Goal: Information Seeking & Learning: Understand process/instructions

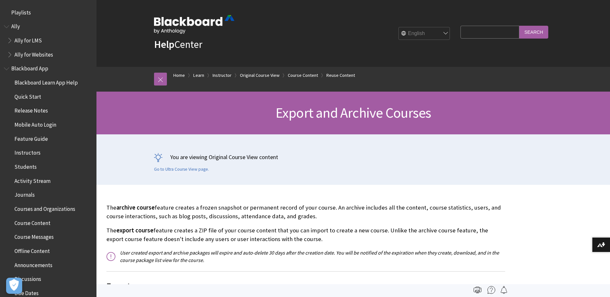
click at [334, 218] on p "The archive course feature creates a frozen snapshot or permanent record of you…" at bounding box center [306, 212] width 399 height 17
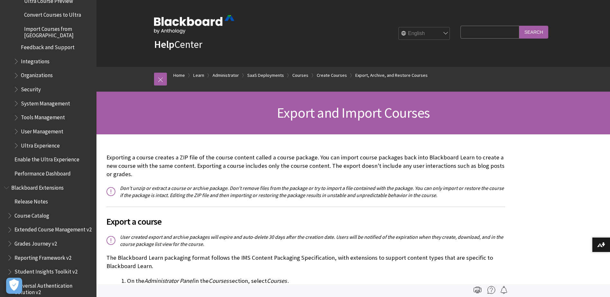
scroll to position [977, 0]
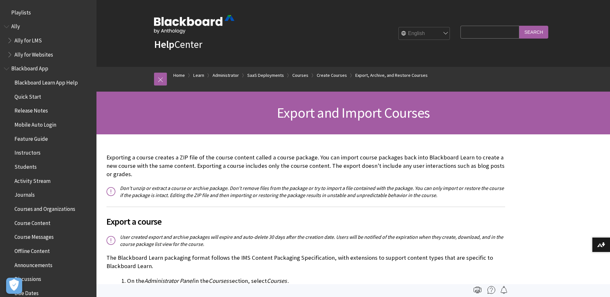
scroll to position [858, 0]
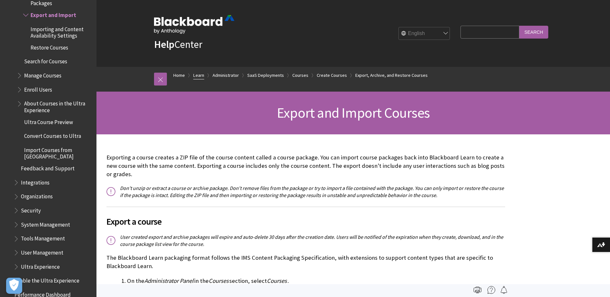
click at [198, 75] on link "Learn" at bounding box center [198, 75] width 11 height 8
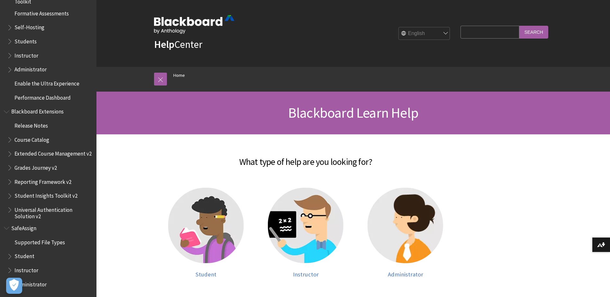
scroll to position [469, 0]
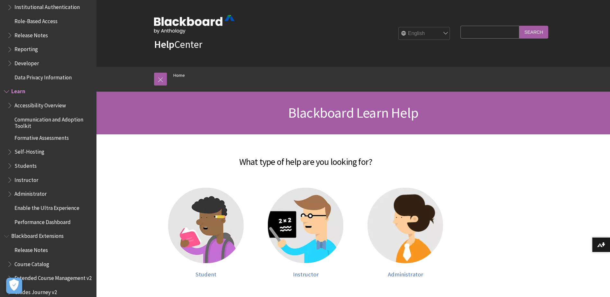
click at [9, 195] on span "Book outline for Blackboard Learn Help" at bounding box center [10, 193] width 7 height 8
click at [10, 179] on span "Book outline for Blackboard Learn Help" at bounding box center [10, 179] width 7 height 8
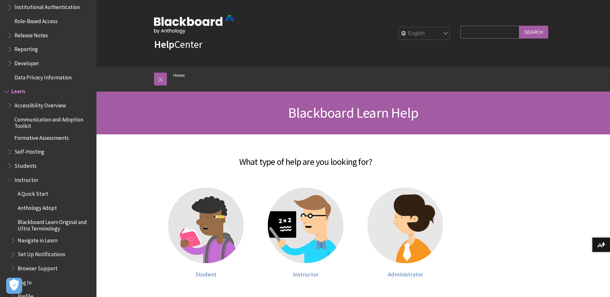
scroll to position [598, 0]
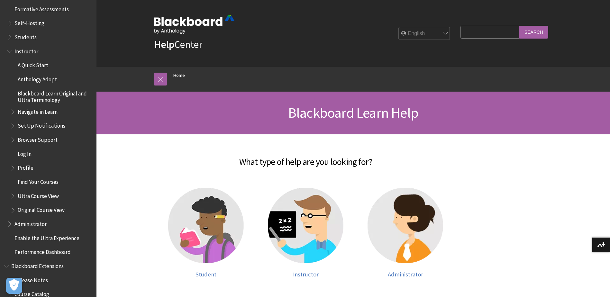
click at [13, 196] on span "Book outline for Blackboard Learn Help" at bounding box center [13, 195] width 7 height 8
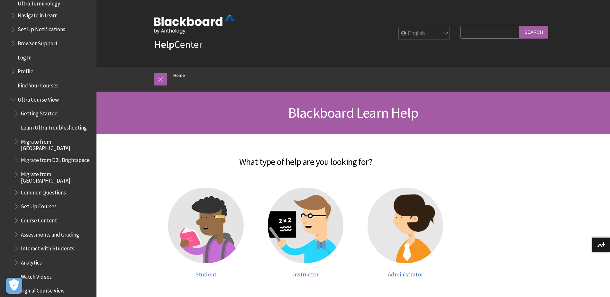
scroll to position [791, 0]
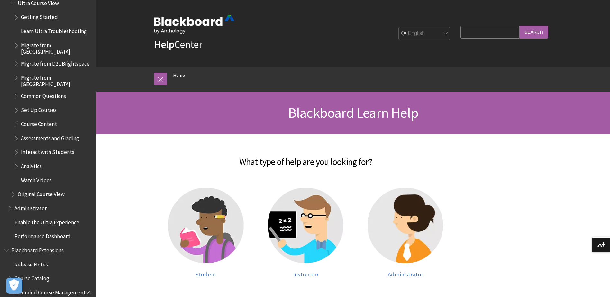
click at [16, 120] on span "Book outline for Blackboard Learn Help" at bounding box center [17, 123] width 7 height 8
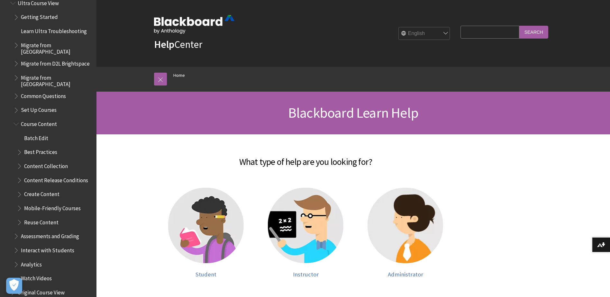
click at [19, 219] on span "Book outline for Blackboard Learn Help" at bounding box center [20, 221] width 7 height 8
click at [51, 265] on span "Export and Archive Courses" at bounding box center [58, 263] width 62 height 9
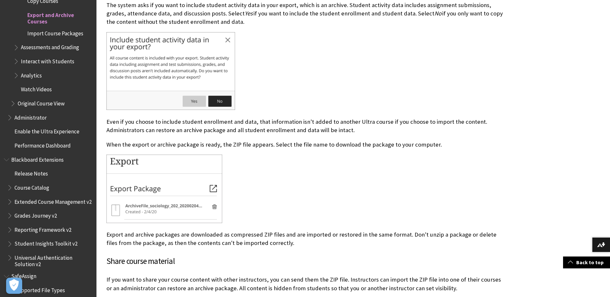
scroll to position [579, 0]
